Goal: Transaction & Acquisition: Subscribe to service/newsletter

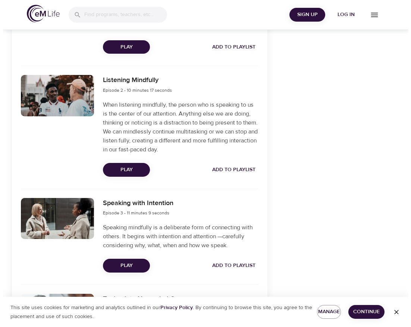
scroll to position [335, 0]
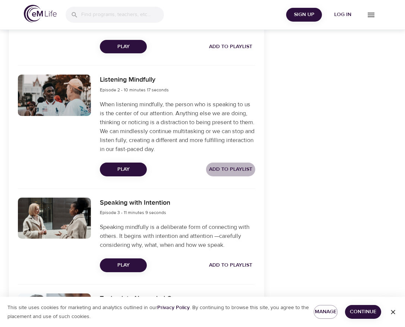
click at [237, 169] on span "Add to Playlist" at bounding box center [230, 169] width 43 height 9
click at [128, 171] on span "Play" at bounding box center [123, 169] width 35 height 9
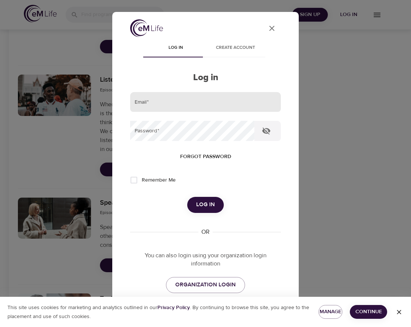
click at [153, 105] on input "email" at bounding box center [205, 102] width 151 height 20
type input "[EMAIL_ADDRESS][DOMAIN_NAME]"
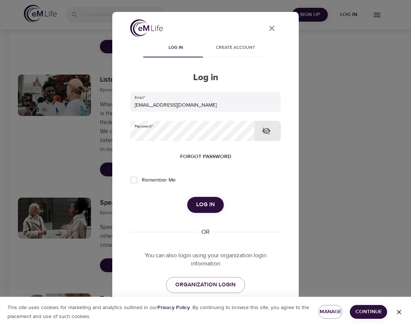
click at [187, 197] on button "Log in" at bounding box center [205, 205] width 37 height 16
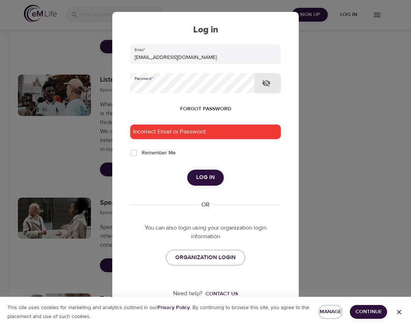
scroll to position [54, 0]
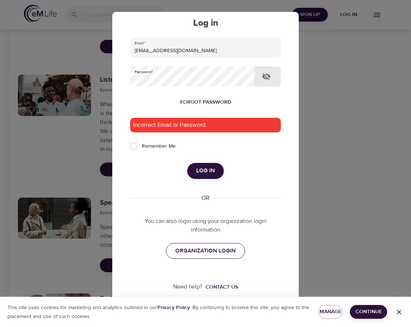
click at [201, 250] on span "ORGANIZATION LOGIN" at bounding box center [205, 251] width 60 height 10
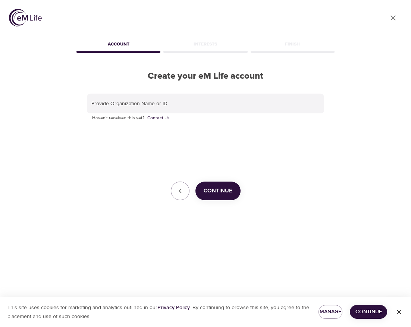
click at [227, 193] on span "Continue" at bounding box center [217, 191] width 29 height 10
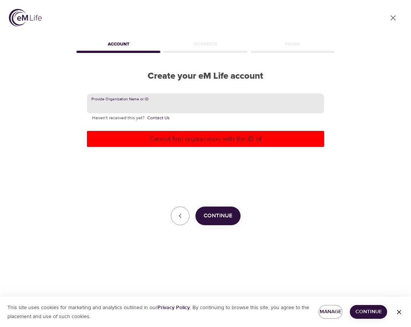
click at [141, 100] on input "text" at bounding box center [205, 104] width 237 height 20
type input "C"
click at [92, 106] on input "Hanover Insurance Group" at bounding box center [205, 104] width 237 height 20
click at [91, 179] on div "Provide Organization Name or ID The Hanover Insurance Group Haven't received th…" at bounding box center [205, 160] width 237 height 132
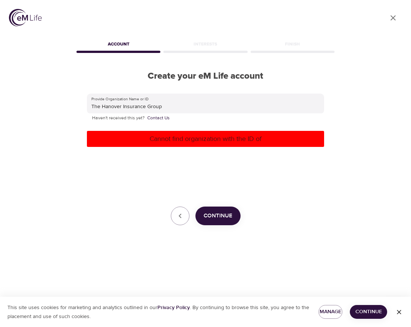
click at [223, 216] on span "Continue" at bounding box center [217, 216] width 29 height 10
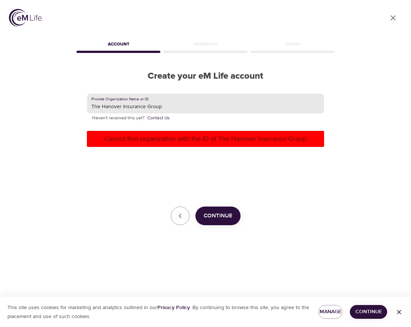
drag, startPoint x: 101, startPoint y: 107, endPoint x: 88, endPoint y: 107, distance: 13.8
click at [88, 107] on input "The Hanover Insurance Group" at bounding box center [205, 104] width 237 height 20
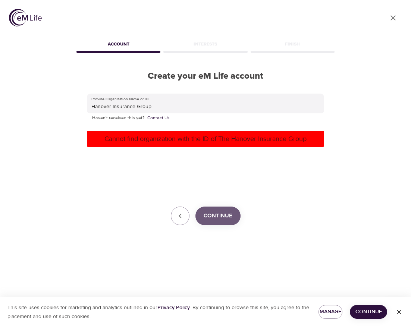
click at [221, 213] on span "Continue" at bounding box center [217, 216] width 29 height 10
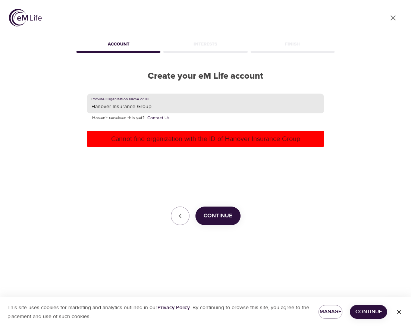
drag, startPoint x: 157, startPoint y: 106, endPoint x: 113, endPoint y: 107, distance: 44.7
click at [113, 107] on input "Hanover Insurance Group" at bounding box center [205, 104] width 237 height 20
click at [220, 212] on span "Continue" at bounding box center [217, 216] width 29 height 10
click at [172, 105] on input "Hanover Insurance Group" at bounding box center [205, 104] width 237 height 20
drag, startPoint x: 162, startPoint y: 107, endPoint x: 137, endPoint y: 107, distance: 24.6
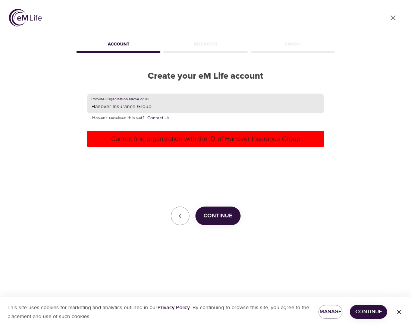
click at [137, 107] on input "Hanover Insurance Group" at bounding box center [205, 104] width 237 height 20
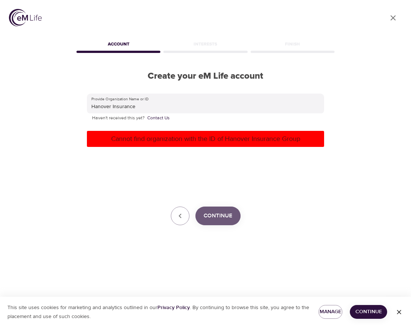
click at [228, 211] on span "Continue" at bounding box center [217, 216] width 29 height 10
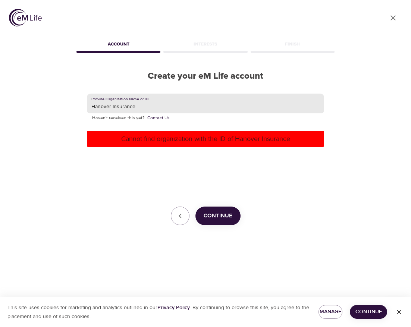
drag, startPoint x: 147, startPoint y: 105, endPoint x: 111, endPoint y: 109, distance: 36.3
click at [111, 109] on input "Hanover Insurance" at bounding box center [205, 104] width 237 height 20
type input "The Hanover"
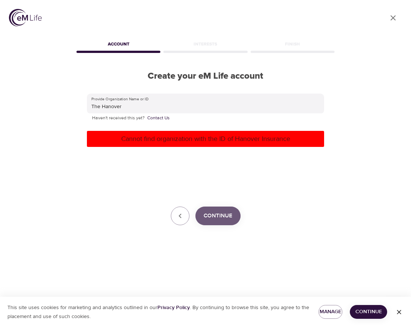
click at [220, 214] on span "Continue" at bounding box center [217, 216] width 29 height 10
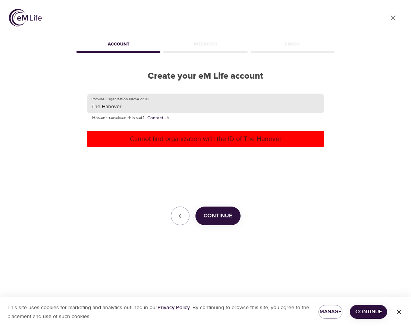
click at [141, 109] on input "The Hanover" at bounding box center [205, 104] width 237 height 20
drag, startPoint x: 130, startPoint y: 105, endPoint x: 71, endPoint y: 114, distance: 59.2
click at [71, 114] on div "User Profile Account Interests Finish Create your eM Life account Provide Organ…" at bounding box center [205, 163] width 411 height 327
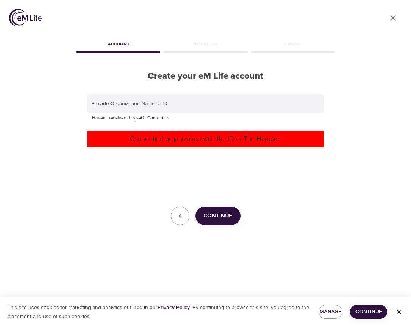
click at [205, 43] on div "Interests" at bounding box center [205, 45] width 87 height 15
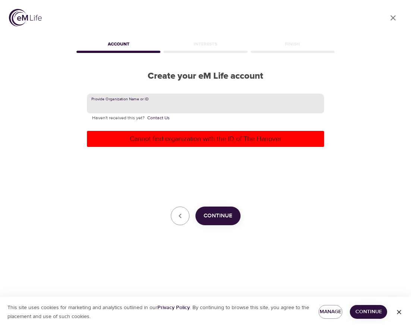
drag, startPoint x: 183, startPoint y: 105, endPoint x: 155, endPoint y: 107, distance: 28.4
click at [155, 107] on input "text" at bounding box center [205, 104] width 237 height 20
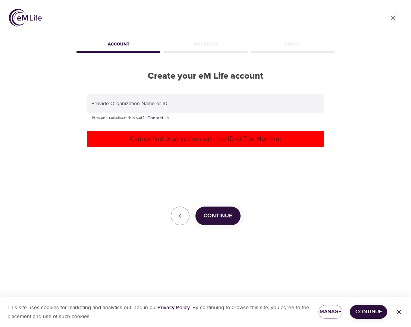
click at [274, 192] on div "Provide Organization Name or ID Haven't received this yet? Contact Us Cannot fi…" at bounding box center [205, 160] width 237 height 132
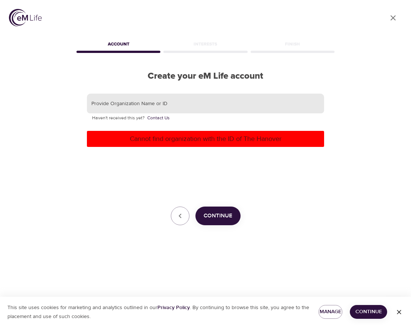
click at [125, 111] on input "text" at bounding box center [205, 104] width 237 height 20
click at [180, 211] on icon "button" at bounding box center [179, 215] width 9 height 9
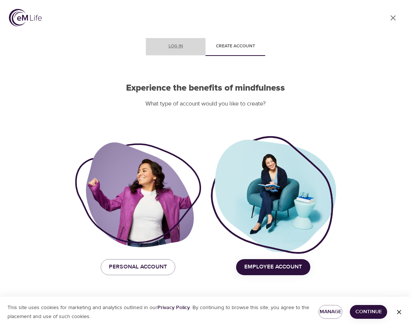
click at [169, 50] on span "Log in" at bounding box center [175, 46] width 51 height 8
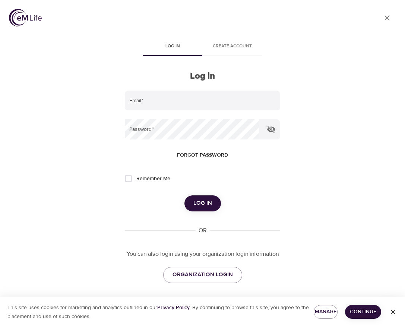
drag, startPoint x: 243, startPoint y: 47, endPoint x: 237, endPoint y: 52, distance: 7.4
click at [243, 47] on span "Create account" at bounding box center [232, 46] width 51 height 8
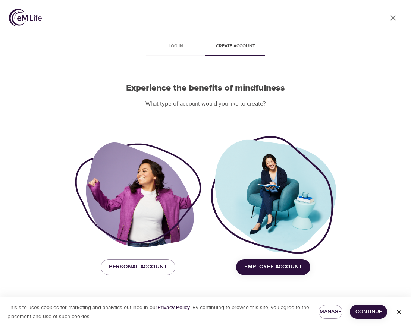
click at [353, 92] on div "User Profile Log in Create account Experience the benefits of mindfulness What …" at bounding box center [205, 163] width 411 height 327
click at [266, 270] on span "Employee Account" at bounding box center [273, 267] width 58 height 10
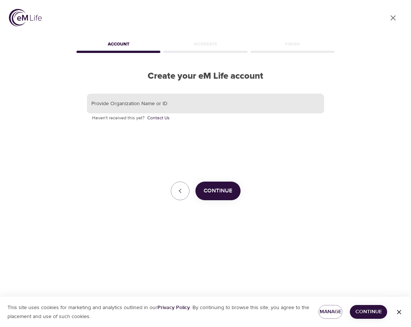
click at [123, 107] on input "text" at bounding box center [205, 104] width 237 height 20
drag, startPoint x: 279, startPoint y: 164, endPoint x: 285, endPoint y: 161, distance: 6.8
click at [280, 164] on div "Provide Organization Name or ID Haven't received this yet? Contact Us Continue" at bounding box center [205, 147] width 237 height 107
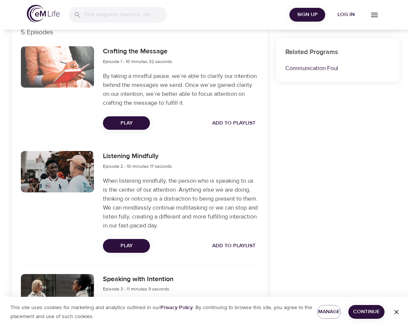
scroll to position [261, 0]
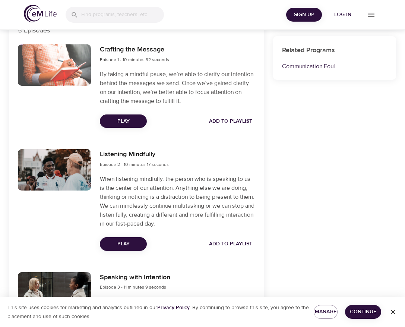
click at [120, 122] on span "Play" at bounding box center [123, 121] width 35 height 9
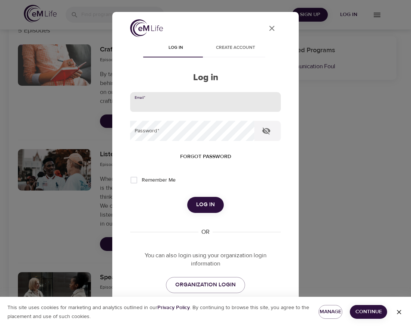
click at [146, 108] on input "email" at bounding box center [205, 102] width 151 height 20
click at [380, 127] on div "User Profile Log in Create account Log in Email   * Password   * Forgot passwor…" at bounding box center [205, 163] width 411 height 327
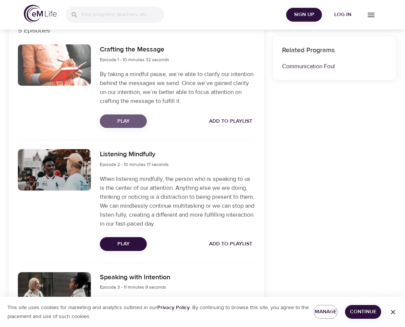
click at [129, 117] on span "Play" at bounding box center [123, 121] width 35 height 9
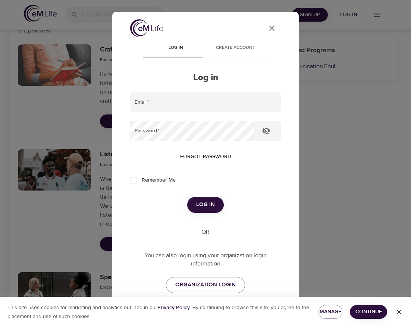
click at [232, 47] on span "Create account" at bounding box center [235, 48] width 51 height 8
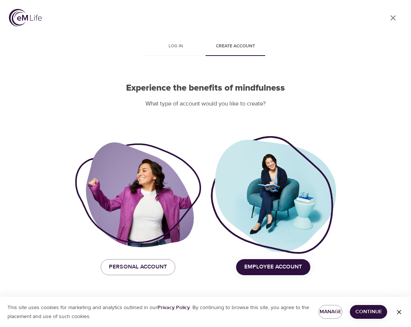
click at [260, 263] on span "Employee Account" at bounding box center [273, 267] width 58 height 10
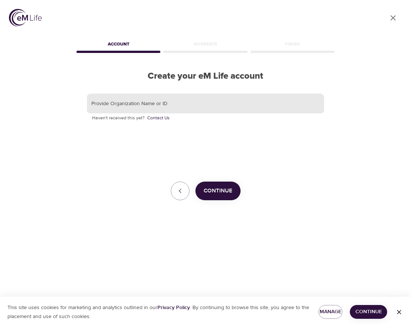
click at [117, 105] on input "text" at bounding box center [205, 104] width 237 height 20
type input "The Hanover Insurance Group"
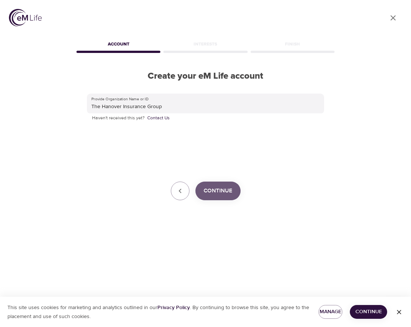
drag, startPoint x: 215, startPoint y: 194, endPoint x: 219, endPoint y: 178, distance: 16.4
click at [215, 193] on span "Continue" at bounding box center [217, 191] width 29 height 10
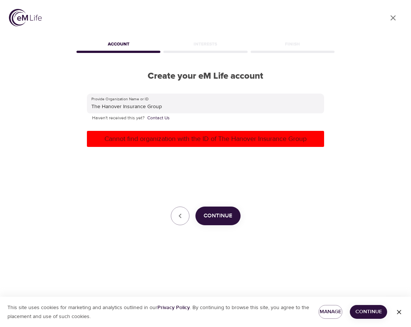
click at [215, 210] on button "Continue" at bounding box center [217, 215] width 45 height 19
click at [181, 217] on icon "button" at bounding box center [179, 215] width 9 height 9
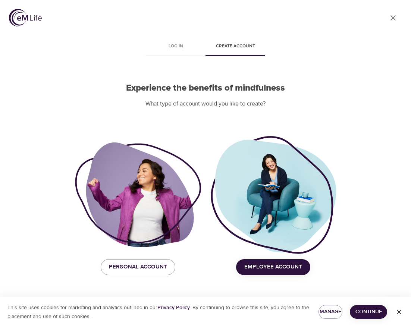
click at [164, 47] on span "Log in" at bounding box center [175, 46] width 51 height 8
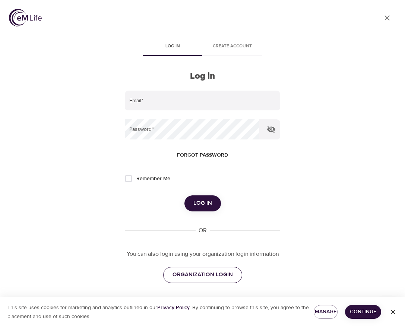
click at [197, 274] on span "ORGANIZATION LOGIN" at bounding box center [203, 275] width 60 height 10
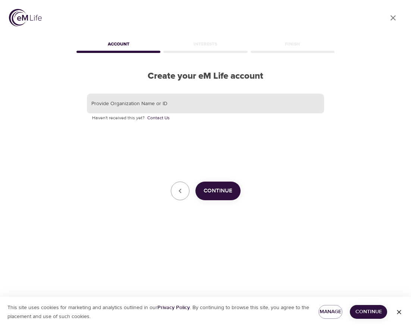
click at [99, 108] on input "text" at bounding box center [205, 104] width 237 height 20
click at [118, 102] on input "text" at bounding box center [205, 104] width 237 height 20
click at [159, 118] on link "Contact Us" at bounding box center [158, 117] width 22 height 7
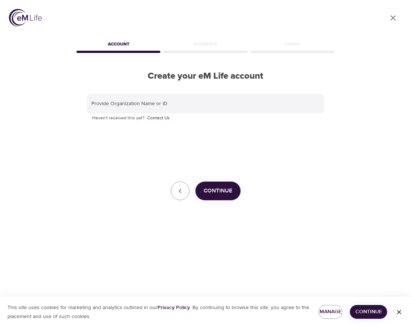
click at [189, 34] on div "User Profile" at bounding box center [205, 19] width 393 height 38
